Goal: Task Accomplishment & Management: Use online tool/utility

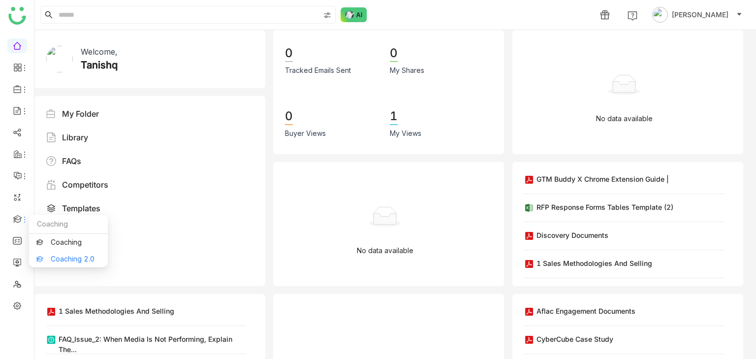
click at [49, 256] on link "Coaching 2.0" at bounding box center [68, 258] width 64 height 7
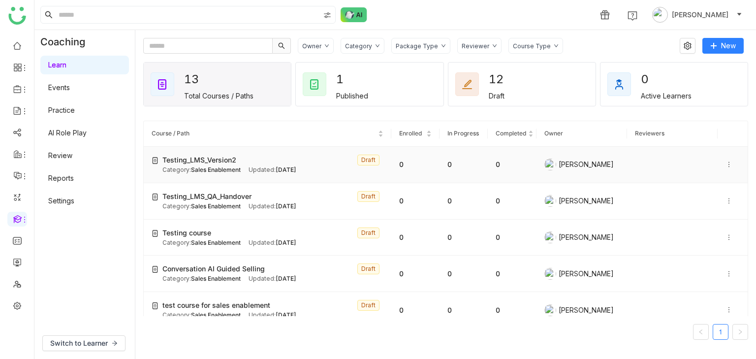
click at [210, 166] on div "Category: Sales Enablement" at bounding box center [201, 169] width 78 height 9
click at [210, 162] on span "Testing_LMS_Version2" at bounding box center [199, 159] width 74 height 11
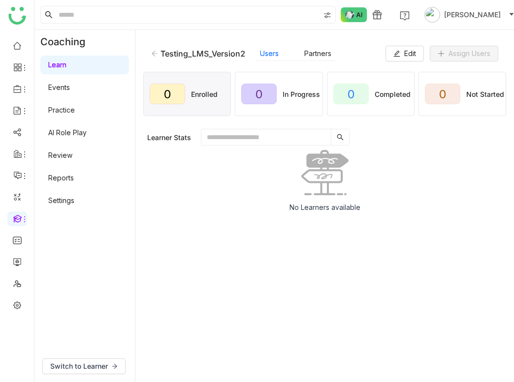
click at [268, 34] on div "Testing_LMS_Version2 Users Partners Edit Assign Users 0 Enrolled 0 In Progress …" at bounding box center [324, 206] width 378 height 352
click at [404, 57] on span "Edit" at bounding box center [410, 53] width 12 height 11
click at [394, 56] on icon at bounding box center [396, 53] width 7 height 7
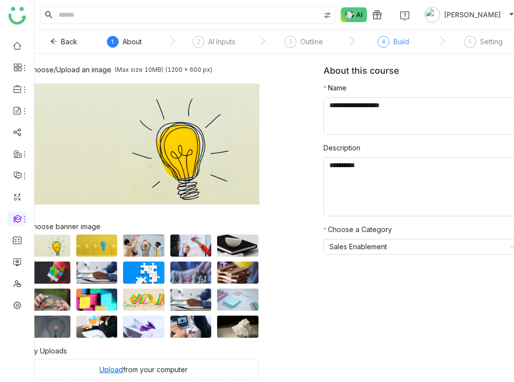
click at [395, 44] on div "Build" at bounding box center [401, 42] width 16 height 12
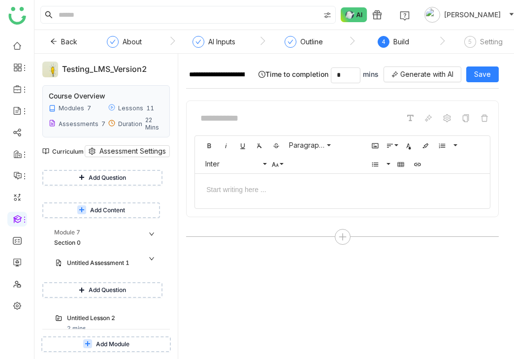
scroll to position [1087, 0]
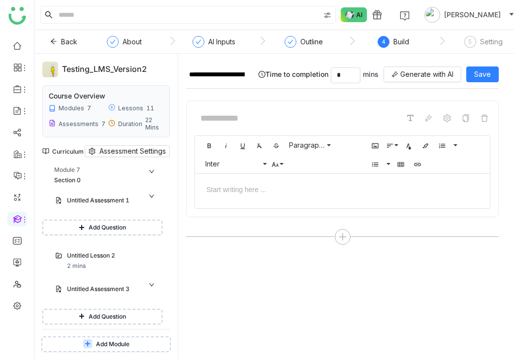
click at [107, 344] on span "Add Content" at bounding box center [107, 348] width 35 height 9
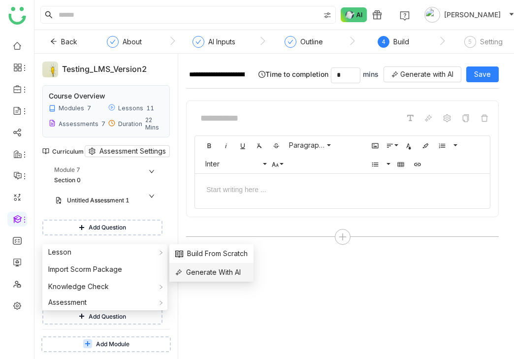
click at [188, 266] on li "Generate With AI" at bounding box center [211, 272] width 84 height 19
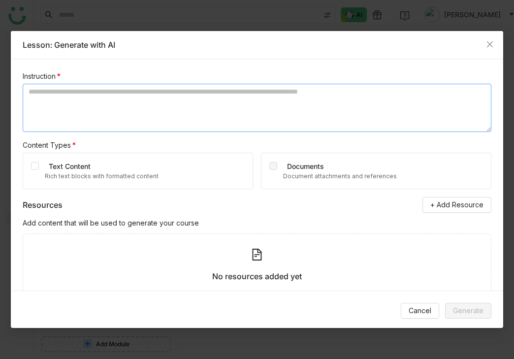
click at [152, 88] on textarea at bounding box center [257, 108] width 468 height 48
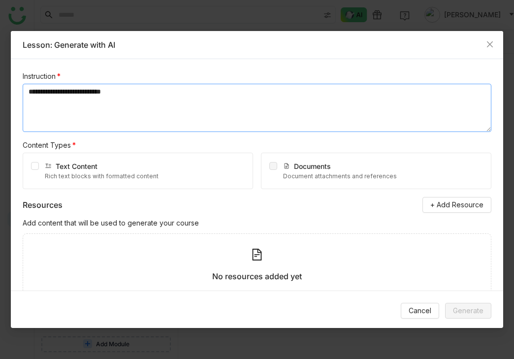
type textarea "**********"
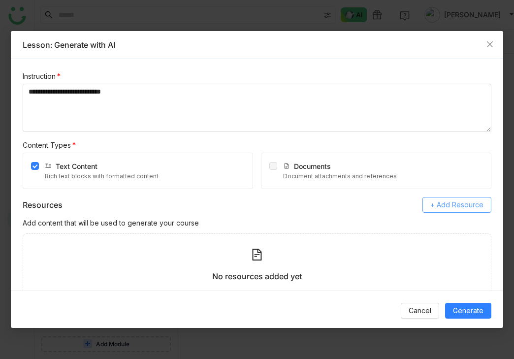
click at [455, 207] on span "+ Add Resource" at bounding box center [456, 204] width 53 height 11
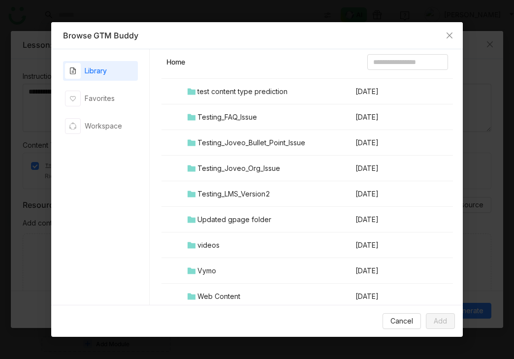
click at [212, 196] on div "Testing_LMS_Version2" at bounding box center [233, 193] width 73 height 11
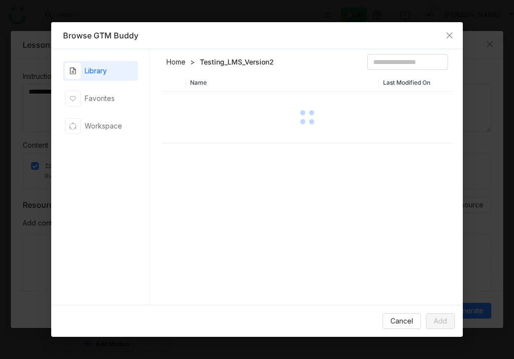
scroll to position [0, 0]
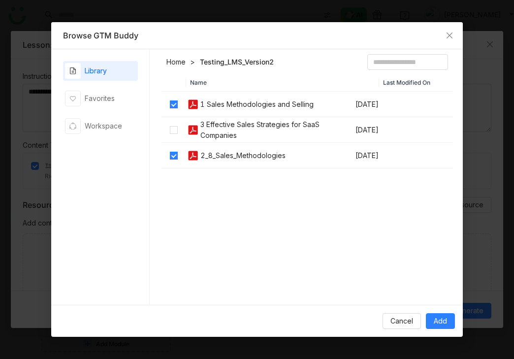
click at [174, 159] on label at bounding box center [174, 155] width 8 height 11
click at [441, 322] on span "Add" at bounding box center [439, 320] width 13 height 11
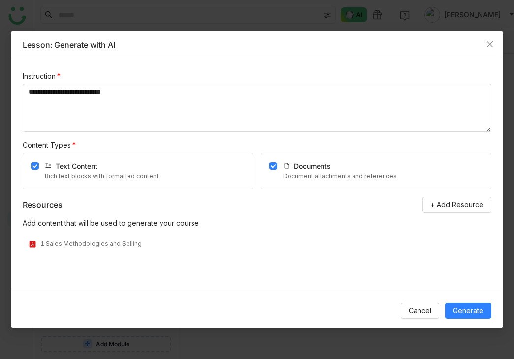
click at [468, 301] on div "Cancel Generate" at bounding box center [257, 310] width 492 height 40
click at [467, 306] on span "Generate" at bounding box center [468, 310] width 30 height 11
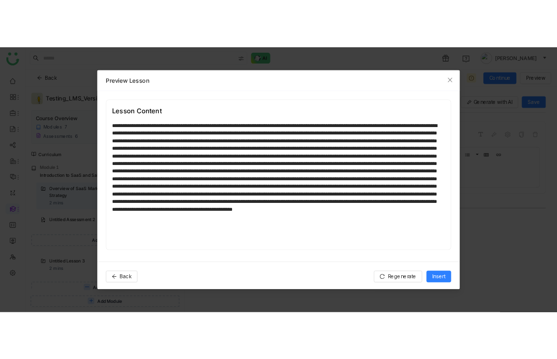
scroll to position [881, 0]
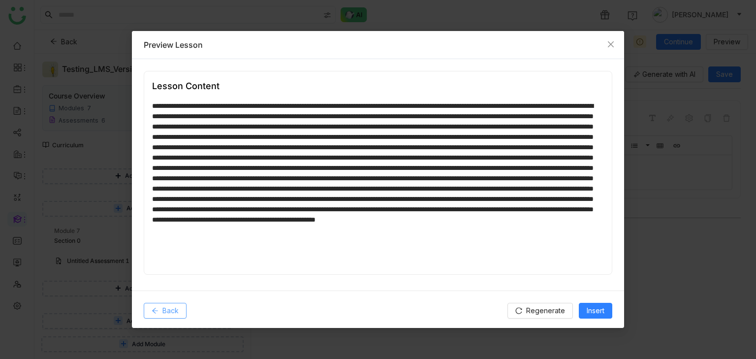
click at [174, 310] on span "Back" at bounding box center [170, 310] width 16 height 11
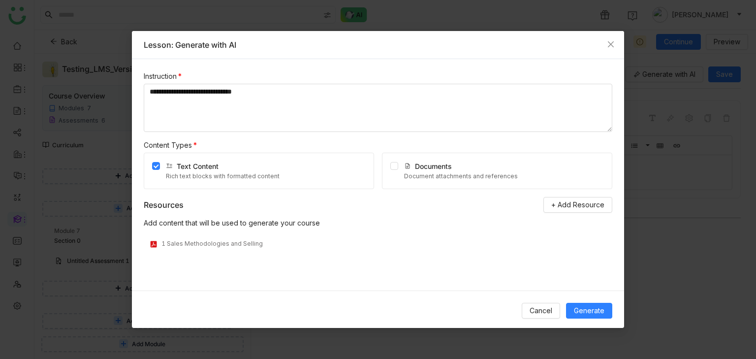
click at [97, 60] on nz-modal-container "**********" at bounding box center [378, 179] width 756 height 359
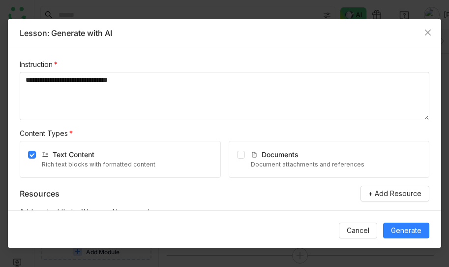
scroll to position [1044, 0]
click at [367, 226] on span "Cancel" at bounding box center [358, 230] width 23 height 11
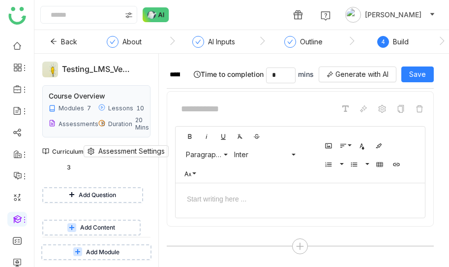
scroll to position [1127, 0]
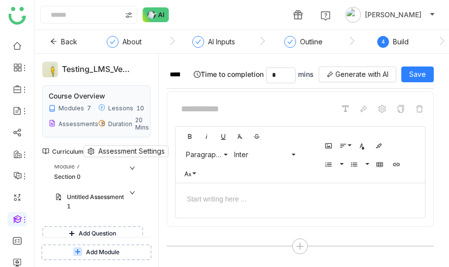
click at [115, 261] on span "Add Content" at bounding box center [97, 265] width 35 height 9
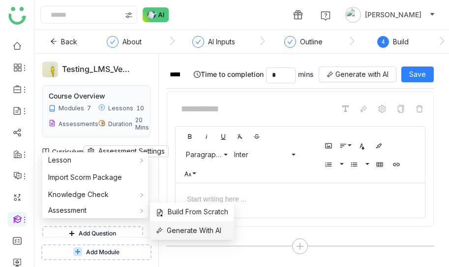
click at [187, 230] on span "Generate With AI" at bounding box center [188, 230] width 65 height 11
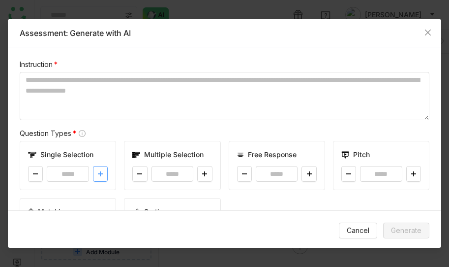
click at [96, 178] on button at bounding box center [100, 174] width 15 height 16
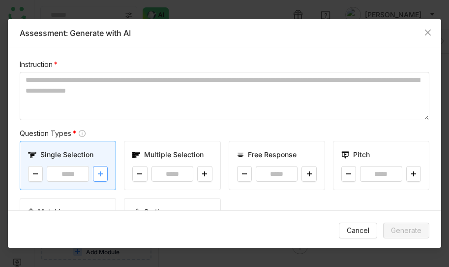
click at [96, 178] on button at bounding box center [100, 174] width 15 height 16
type input "*"
click at [203, 174] on icon at bounding box center [205, 174] width 5 height 0
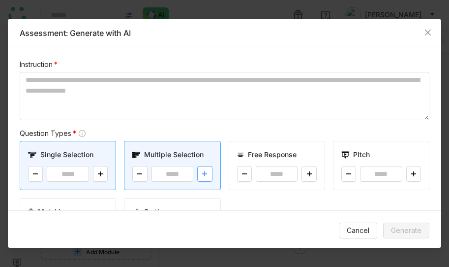
click at [203, 174] on icon at bounding box center [205, 174] width 5 height 0
type input "*"
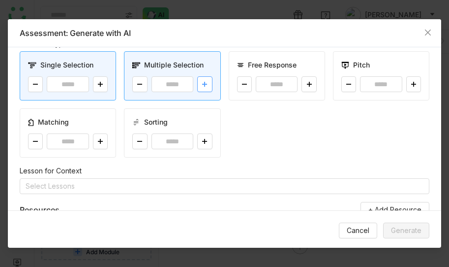
scroll to position [91, 0]
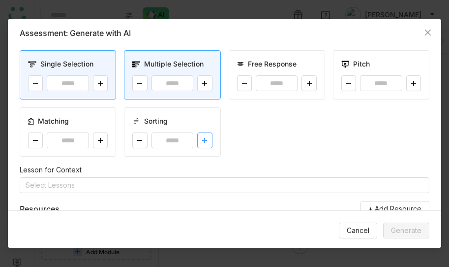
click at [205, 134] on button at bounding box center [204, 140] width 15 height 16
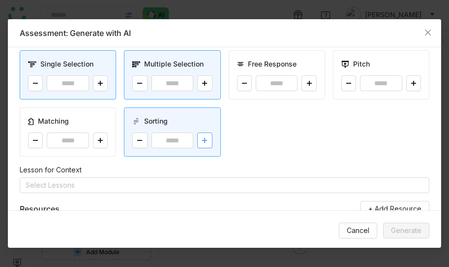
click at [205, 134] on button at bounding box center [204, 140] width 15 height 16
type input "*"
click at [100, 137] on button at bounding box center [100, 140] width 15 height 16
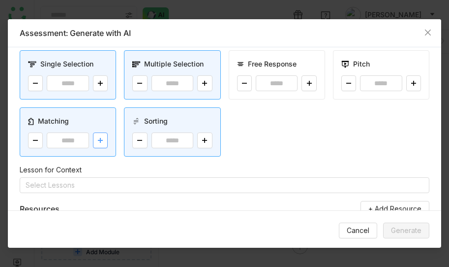
click at [100, 137] on button at bounding box center [100, 140] width 15 height 16
type input "*"
click at [312, 88] on button at bounding box center [309, 83] width 15 height 16
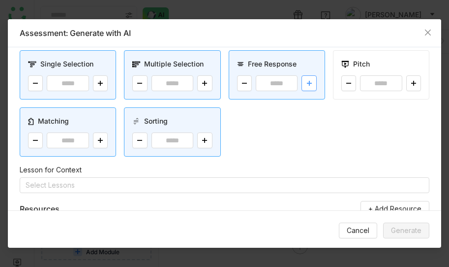
click at [312, 88] on button at bounding box center [309, 83] width 15 height 16
type input "*"
click at [418, 86] on button at bounding box center [413, 83] width 15 height 16
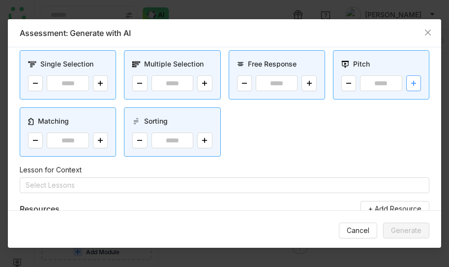
click at [418, 86] on button at bounding box center [413, 83] width 15 height 16
type input "*"
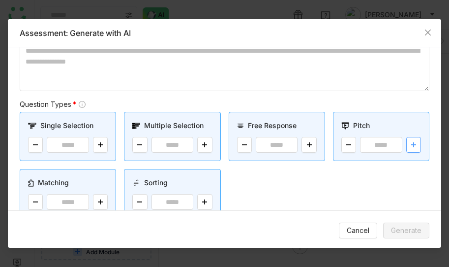
scroll to position [0, 0]
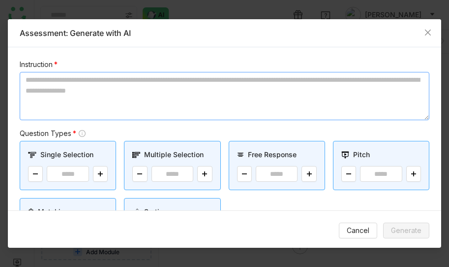
click at [200, 107] on textarea at bounding box center [225, 96] width 410 height 48
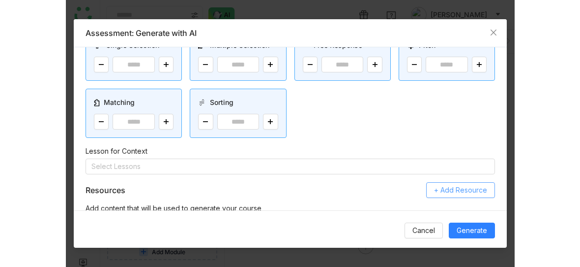
scroll to position [175, 0]
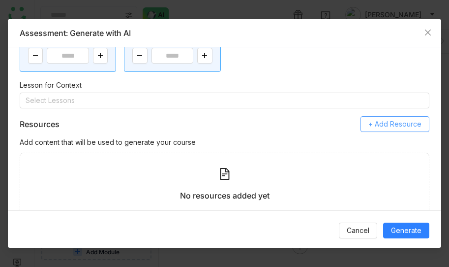
type textarea "**********"
click at [385, 129] on span "+ Add Resource" at bounding box center [394, 124] width 53 height 11
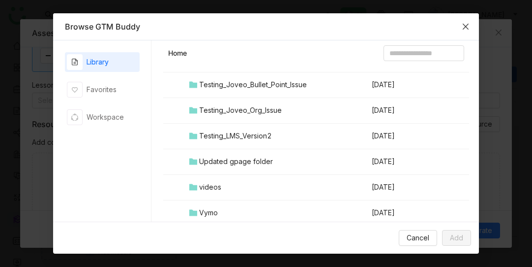
scroll to position [1132, 0]
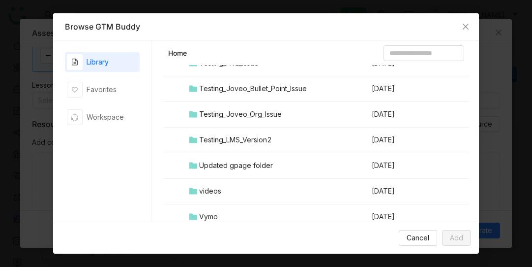
click at [202, 137] on div "Testing_LMS_Version2" at bounding box center [235, 139] width 73 height 11
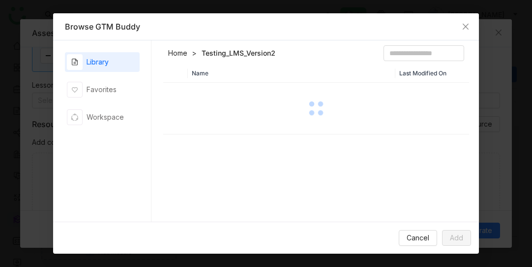
scroll to position [0, 0]
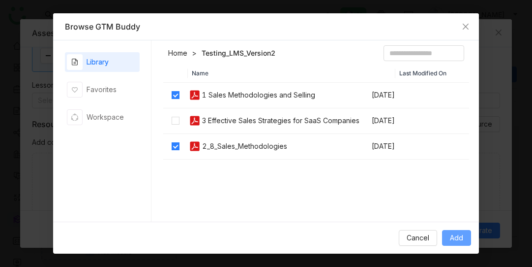
click at [462, 241] on span "Add" at bounding box center [456, 237] width 13 height 11
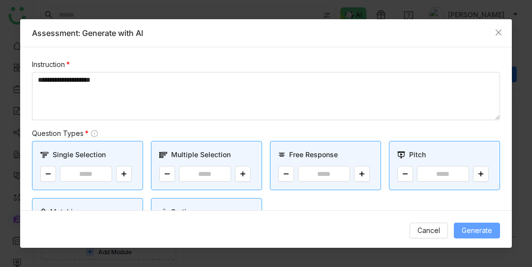
click at [464, 228] on span "Generate" at bounding box center [477, 230] width 30 height 11
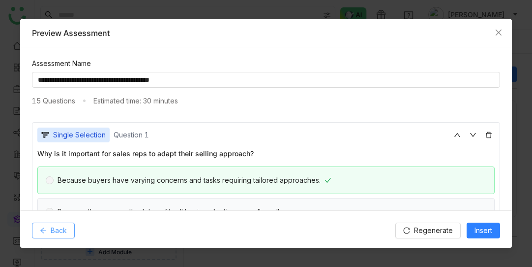
click at [64, 230] on span "Back" at bounding box center [59, 230] width 16 height 11
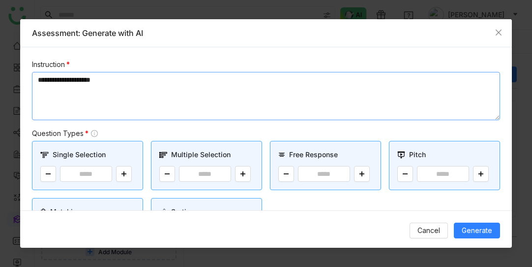
click at [174, 89] on textarea "**********" at bounding box center [266, 96] width 468 height 48
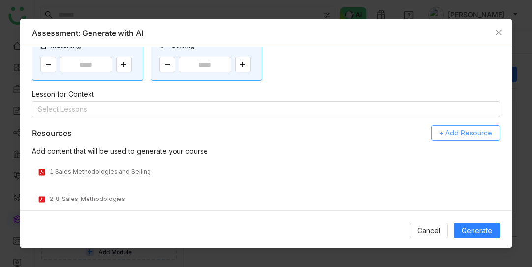
click at [445, 126] on button "+ Add Resource" at bounding box center [465, 133] width 69 height 16
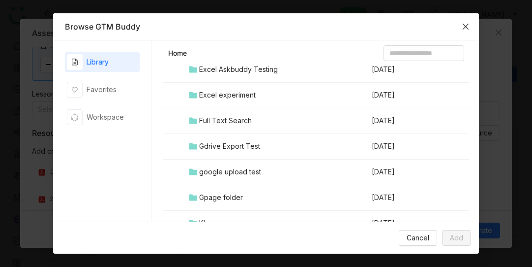
scroll to position [1160, 0]
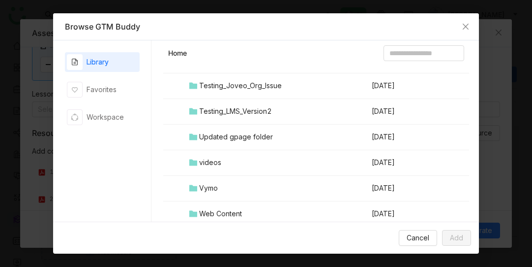
click at [230, 119] on td "Testing_LMS_Version2" at bounding box center [279, 112] width 183 height 26
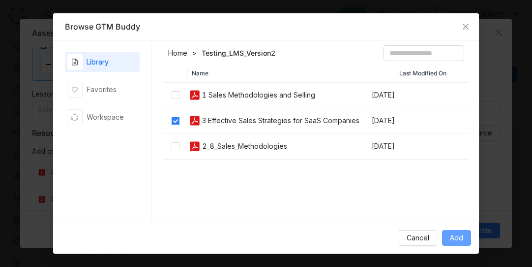
click at [455, 236] on span "Add" at bounding box center [456, 237] width 13 height 11
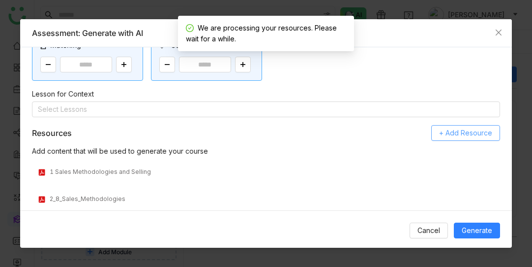
scroll to position [214, 0]
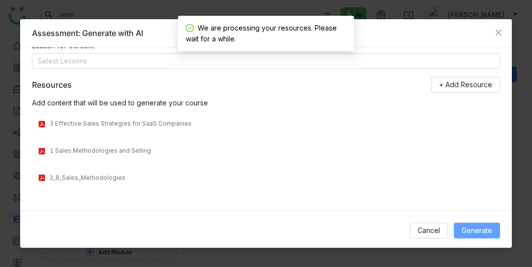
click at [468, 234] on span "Generate" at bounding box center [477, 230] width 30 height 11
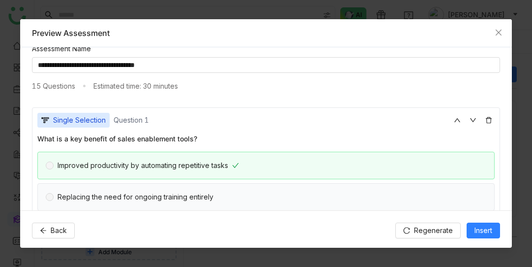
scroll to position [0, 0]
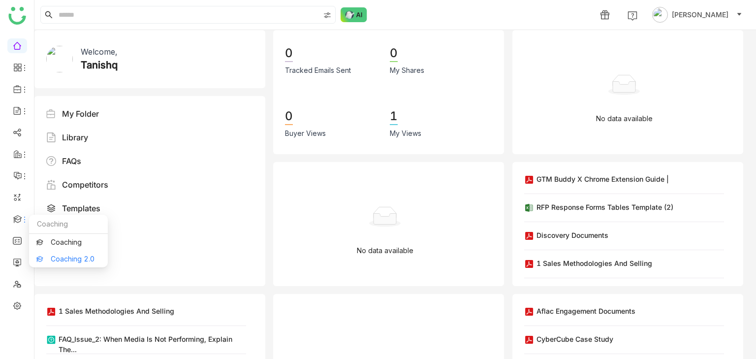
click at [64, 262] on link "Coaching 2.0" at bounding box center [68, 258] width 64 height 7
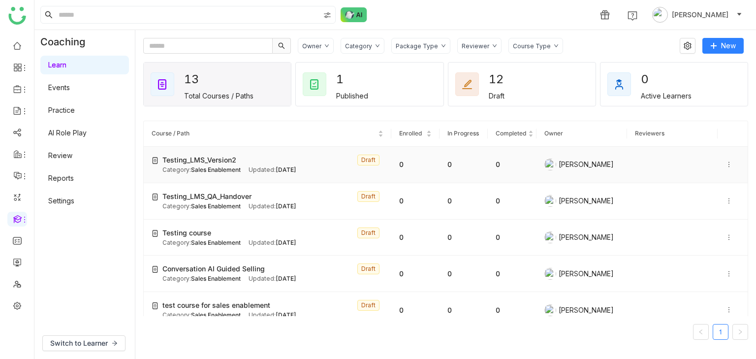
click at [184, 159] on span "Testing_LMS_Version2" at bounding box center [199, 159] width 74 height 11
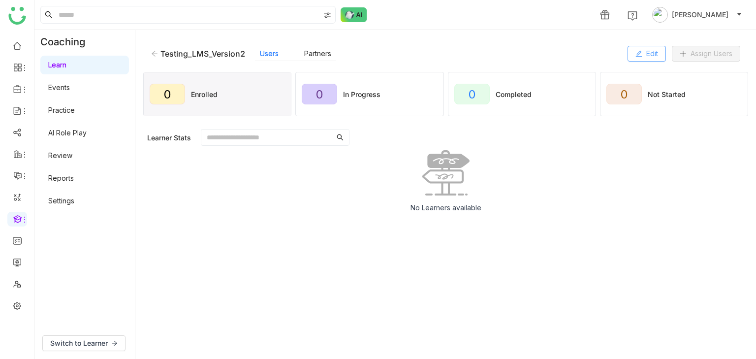
click at [245, 53] on button "Edit" at bounding box center [646, 54] width 38 height 16
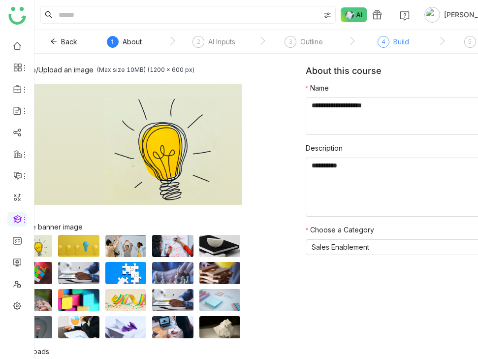
click at [245, 39] on div "4 Build" at bounding box center [392, 45] width 31 height 18
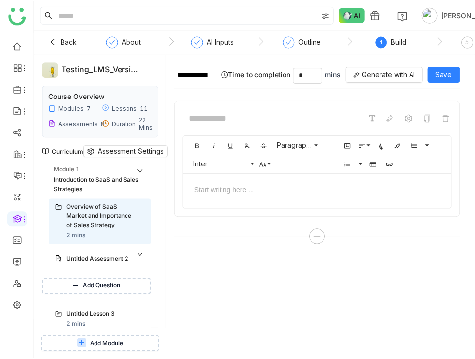
scroll to position [1182, 0]
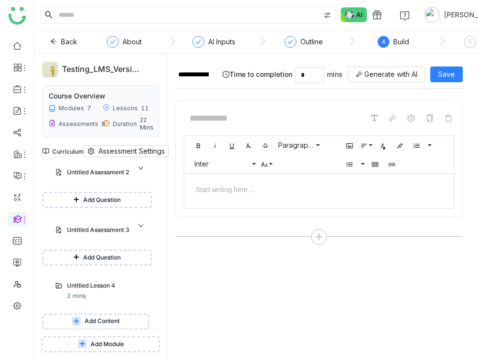
click at [120, 316] on span "Add Content" at bounding box center [102, 320] width 35 height 9
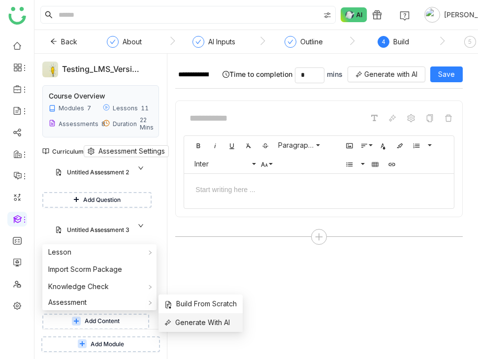
click at [213, 326] on span "Generate With AI" at bounding box center [196, 322] width 65 height 11
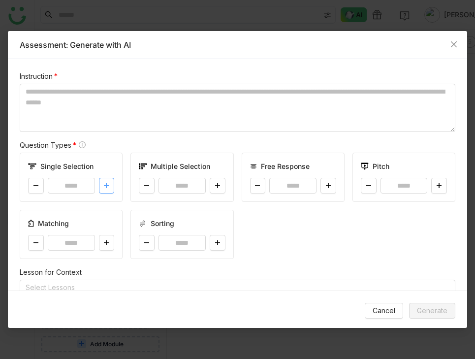
click at [102, 189] on button at bounding box center [107, 186] width 16 height 16
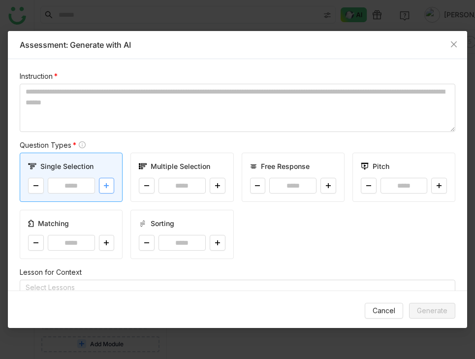
click at [102, 189] on button at bounding box center [107, 186] width 16 height 16
type input "*"
click at [114, 244] on div "Matching *" at bounding box center [71, 234] width 103 height 49
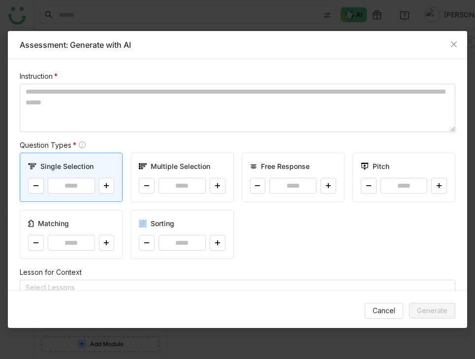
click at [114, 244] on div "Matching *" at bounding box center [71, 234] width 103 height 49
click at [113, 244] on button at bounding box center [107, 243] width 16 height 16
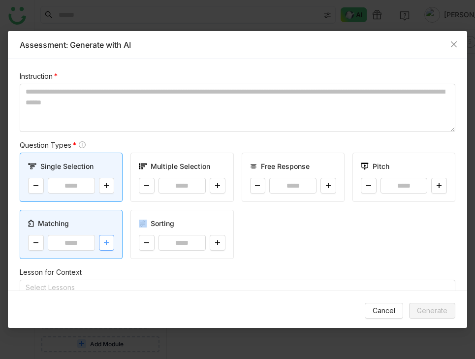
click at [113, 244] on button at bounding box center [107, 243] width 16 height 16
click at [242, 230] on div "Single Selection * Multiple Selection * Free Response * Pitch * Matching * Sort…" at bounding box center [237, 205] width 435 height 106
click at [33, 244] on icon at bounding box center [36, 243] width 6 height 6
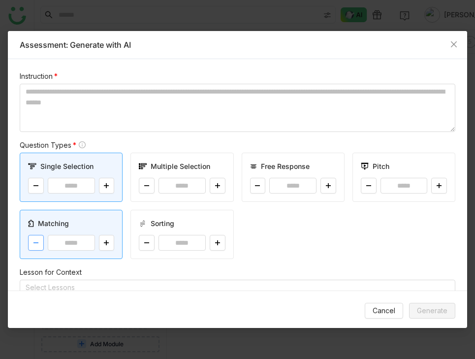
type input "*"
click at [217, 184] on icon at bounding box center [217, 185] width 0 height 5
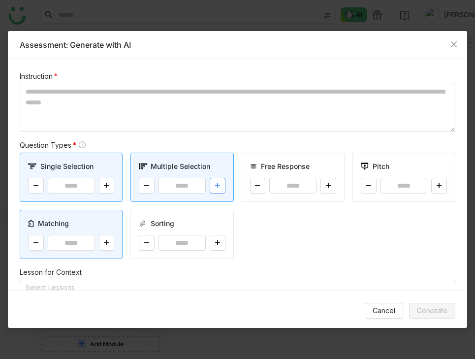
click at [217, 184] on icon at bounding box center [217, 185] width 0 height 5
click at [144, 180] on button at bounding box center [147, 186] width 16 height 16
type input "*"
click at [212, 239] on button at bounding box center [218, 243] width 16 height 16
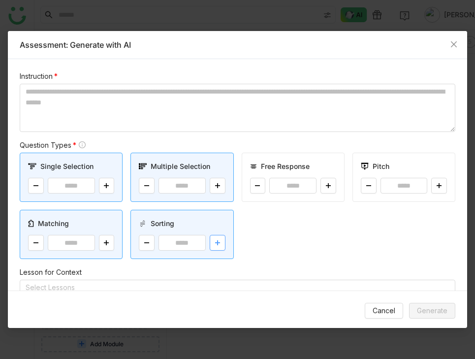
click at [212, 239] on button at bounding box center [218, 243] width 16 height 16
click at [136, 244] on div "Sorting *" at bounding box center [181, 234] width 103 height 49
click at [140, 244] on button at bounding box center [147, 243] width 16 height 16
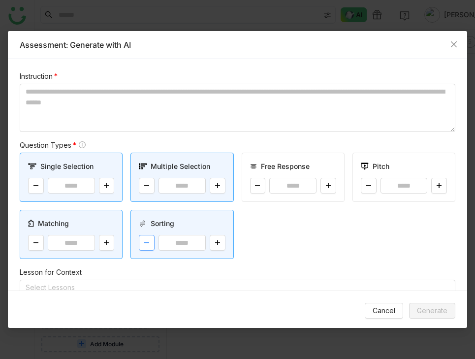
type input "*"
click at [245, 187] on icon at bounding box center [328, 185] width 6 height 6
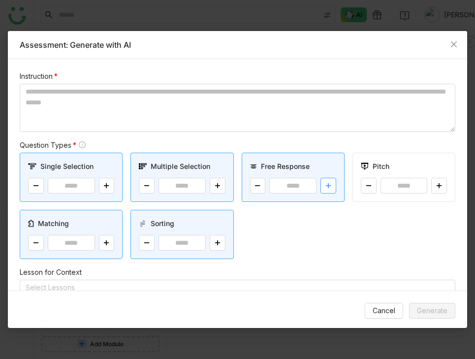
click at [245, 187] on icon at bounding box center [328, 185] width 6 height 6
type input "*"
click at [245, 188] on div "Pitch *" at bounding box center [403, 176] width 103 height 49
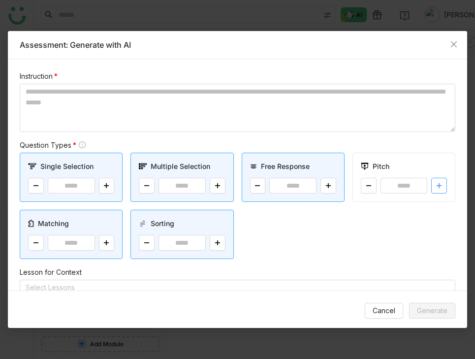
click at [245, 188] on button at bounding box center [439, 186] width 16 height 16
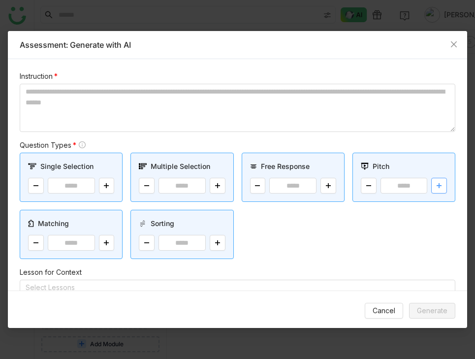
click at [245, 188] on button at bounding box center [439, 186] width 16 height 16
type input "*"
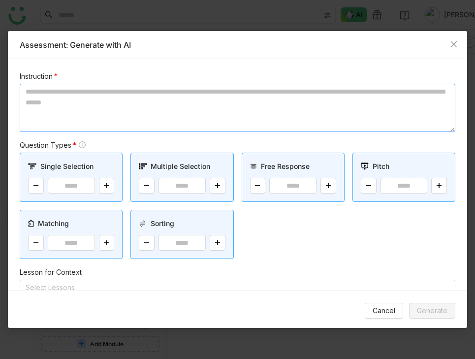
click at [245, 108] on textarea at bounding box center [237, 108] width 435 height 48
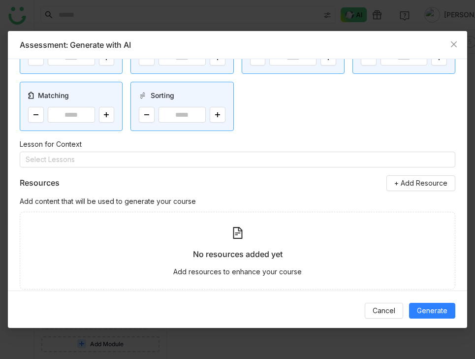
scroll to position [149, 0]
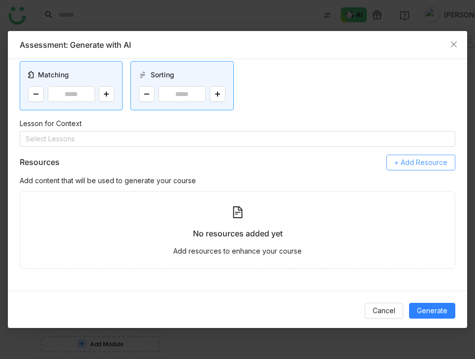
type textarea "**********"
click at [245, 160] on span "+ Add Resource" at bounding box center [420, 162] width 53 height 11
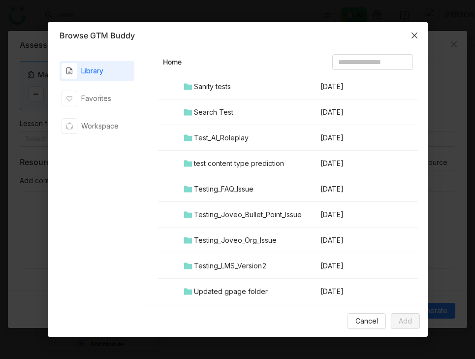
scroll to position [1087, 0]
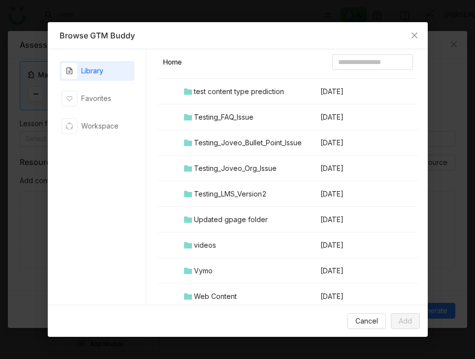
click at [244, 195] on div "Testing_LMS_Version2" at bounding box center [230, 193] width 73 height 11
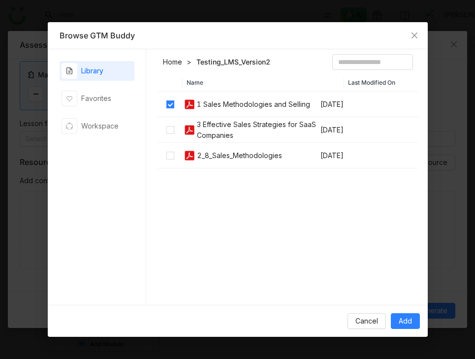
click at [168, 120] on td at bounding box center [170, 130] width 25 height 26
click at [245, 314] on button "Add" at bounding box center [405, 321] width 29 height 16
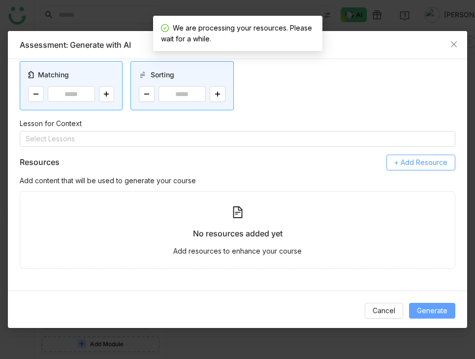
scroll to position [145, 0]
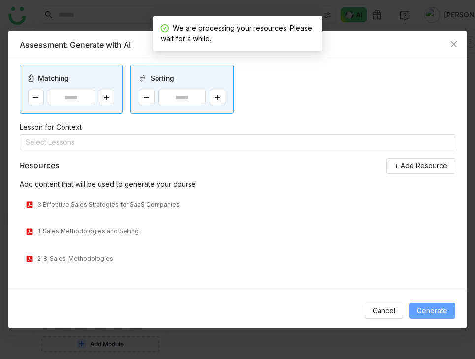
click at [245, 305] on span "Generate" at bounding box center [432, 310] width 30 height 11
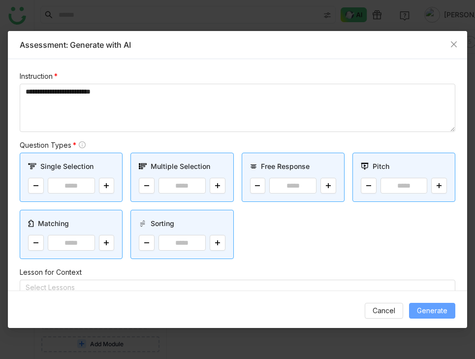
click at [245, 310] on span "Generate" at bounding box center [432, 310] width 30 height 11
